Goal: Task Accomplishment & Management: Manage account settings

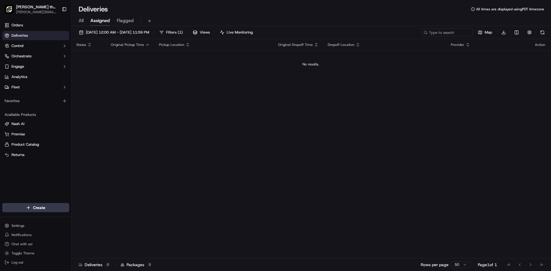
click at [40, 35] on link "Deliveries" at bounding box center [35, 35] width 67 height 9
click at [38, 26] on link "Orders" at bounding box center [35, 25] width 67 height 9
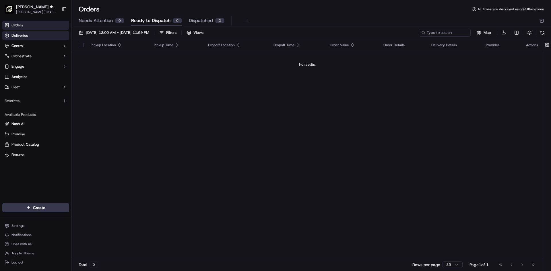
click at [41, 34] on link "Deliveries" at bounding box center [35, 35] width 67 height 9
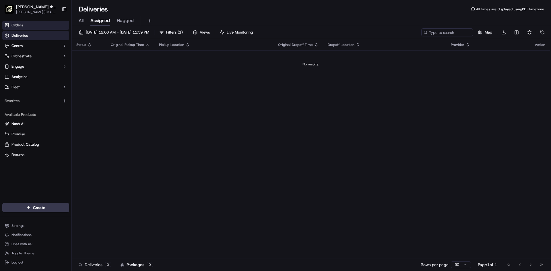
click at [26, 25] on link "Orders" at bounding box center [35, 25] width 67 height 9
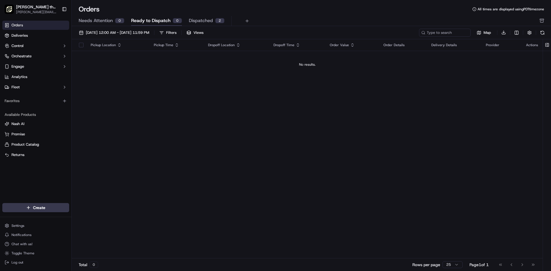
click at [201, 23] on span "Dispatched" at bounding box center [201, 20] width 24 height 7
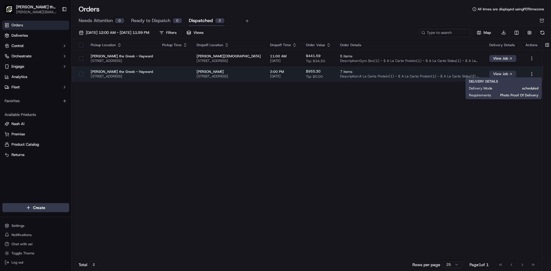
click at [508, 74] on button "View Job" at bounding box center [502, 74] width 27 height 7
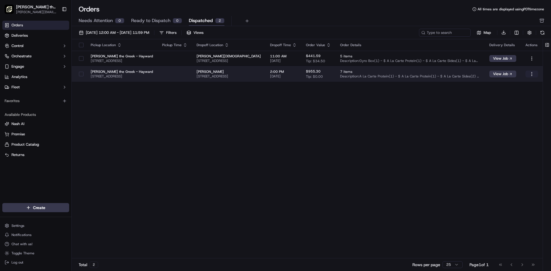
click at [532, 76] on html "Nick the Greek (Hayward) hayward@fran.nickthegreek.com Toggle Sidebar Orders De…" at bounding box center [275, 135] width 551 height 271
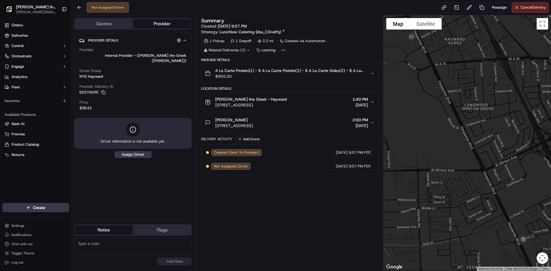
click at [88, 106] on span "$38.21" at bounding box center [85, 108] width 12 height 5
click at [176, 43] on button "button" at bounding box center [178, 40] width 7 height 7
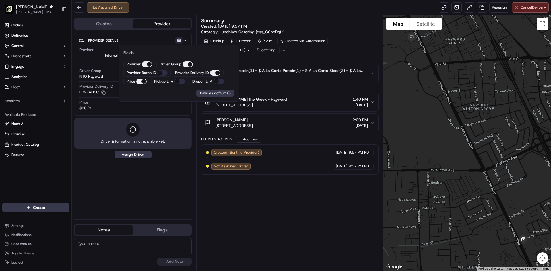
click at [177, 41] on button "button" at bounding box center [178, 40] width 7 height 7
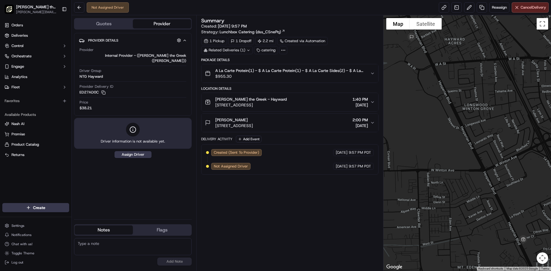
click at [116, 20] on button "Quotes" at bounding box center [104, 23] width 58 height 9
click at [162, 25] on button "Provider" at bounding box center [162, 23] width 58 height 9
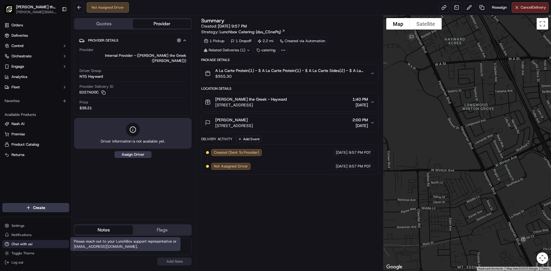
click at [28, 245] on span "Chat with us!" at bounding box center [21, 244] width 21 height 5
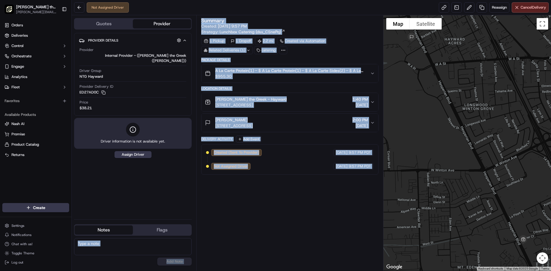
drag, startPoint x: 113, startPoint y: 246, endPoint x: 107, endPoint y: 247, distance: 6.7
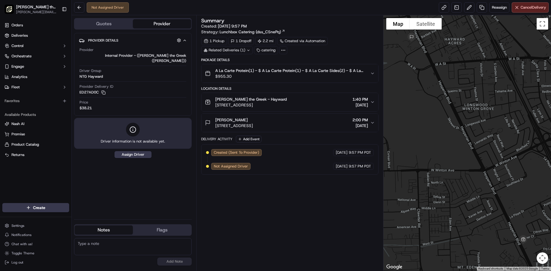
click at [124, 198] on div "Provider Details Hidden ( 3 ) Provider Internal Provider - ([PERSON_NAME] the G…" at bounding box center [133, 124] width 118 height 182
click at [139, 151] on button "Assign Driver" at bounding box center [132, 154] width 37 height 7
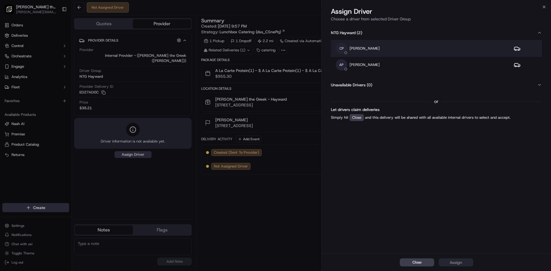
click at [357, 52] on div "CP [PERSON_NAME]" at bounding box center [420, 48] width 169 height 11
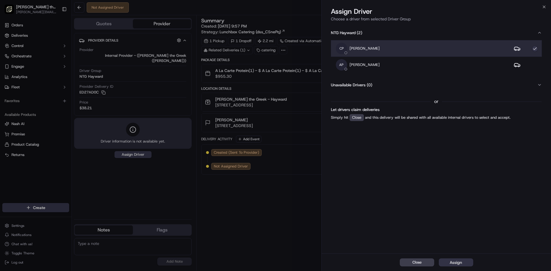
click at [471, 264] on button "Assign" at bounding box center [455, 262] width 34 height 8
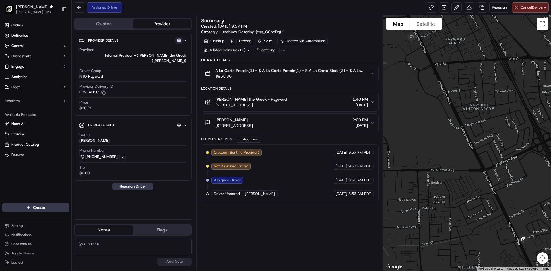
click at [179, 41] on button "button" at bounding box center [178, 40] width 7 height 7
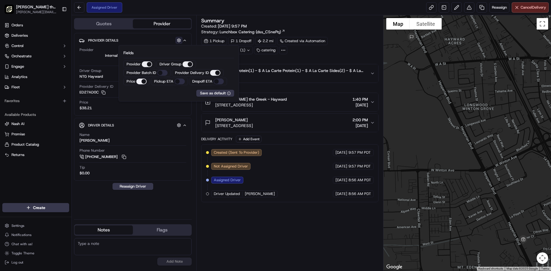
click at [178, 38] on button "button" at bounding box center [178, 40] width 7 height 7
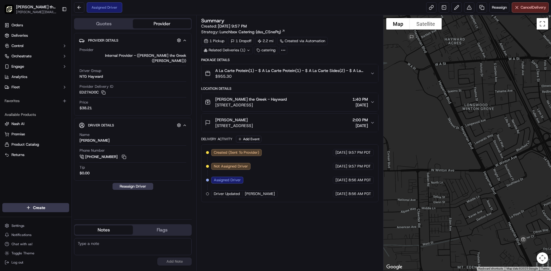
click at [91, 106] on span "$38.21" at bounding box center [85, 108] width 12 height 5
click at [111, 21] on button "Quotes" at bounding box center [104, 23] width 58 height 9
